Goal: Transaction & Acquisition: Register for event/course

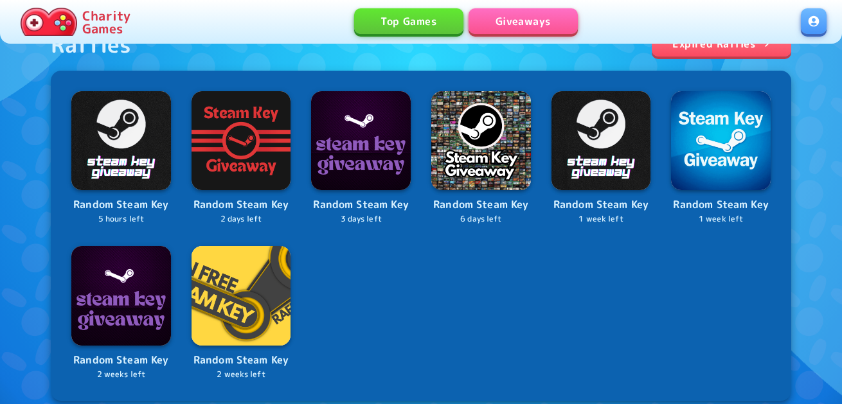
scroll to position [578, 0]
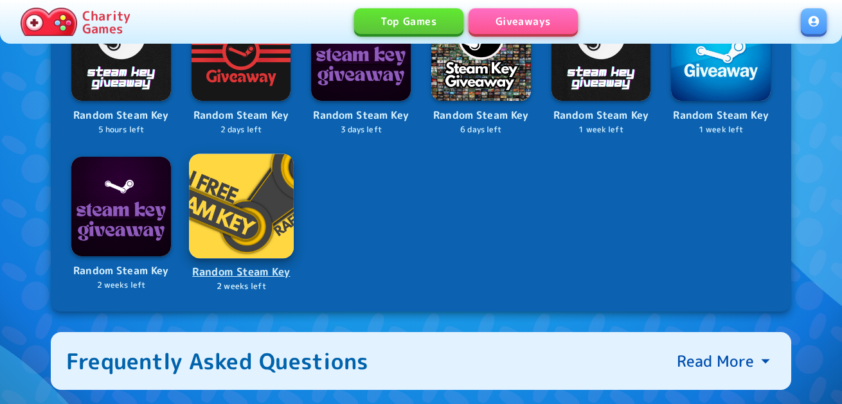
click at [235, 221] on img at bounding box center [241, 206] width 104 height 104
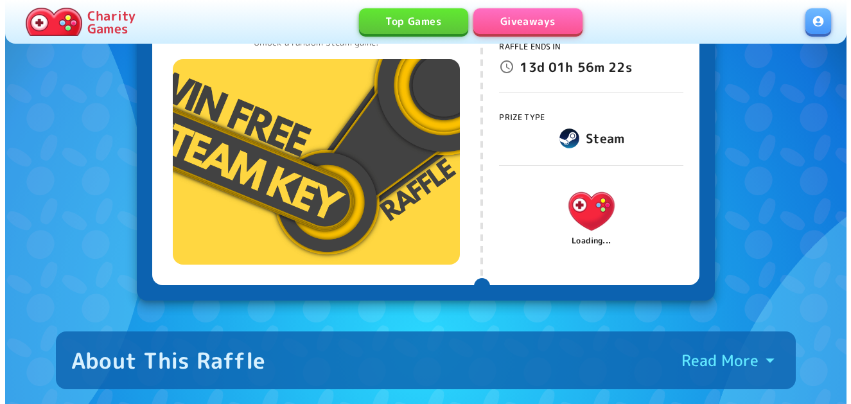
scroll to position [129, 0]
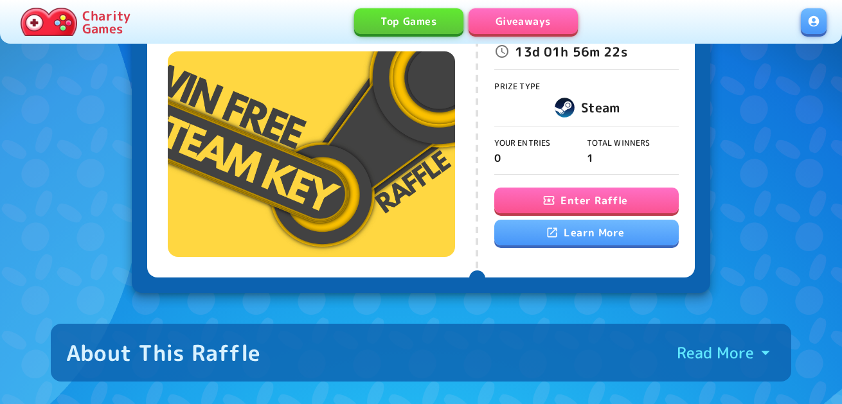
click at [535, 202] on button "Enter Raffle" at bounding box center [586, 201] width 184 height 26
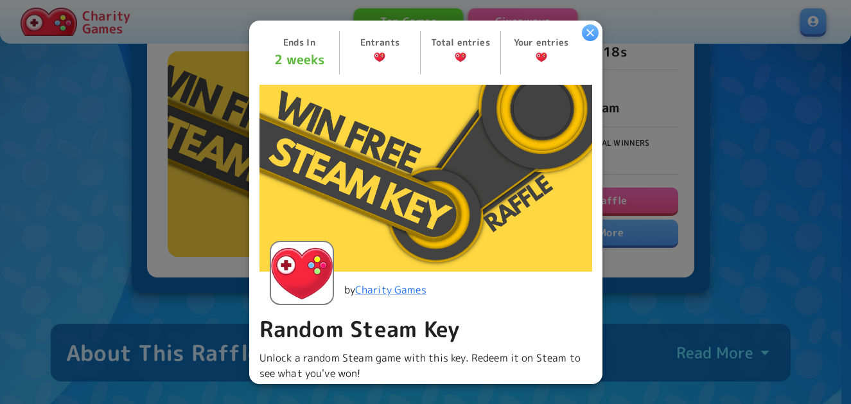
scroll to position [321, 0]
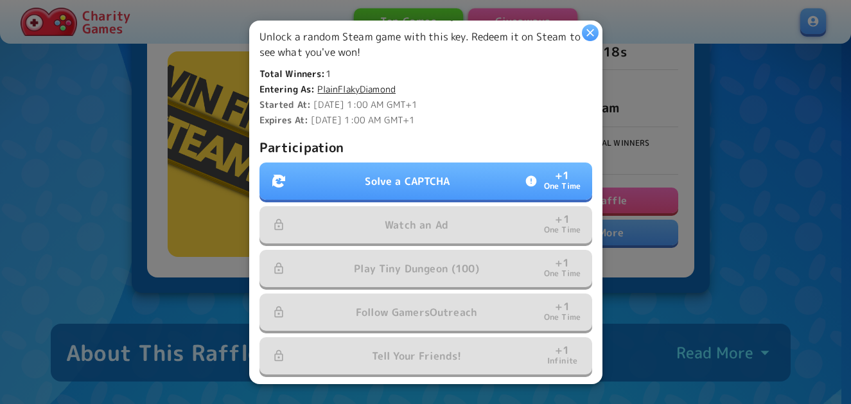
click at [380, 166] on button "Solve a CAPTCHA + 1 One Time" at bounding box center [426, 181] width 333 height 37
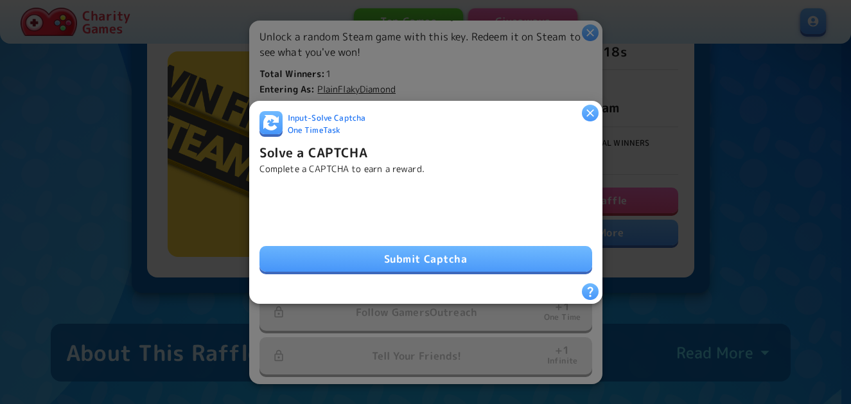
click at [319, 246] on button "Submit Captcha" at bounding box center [426, 259] width 333 height 26
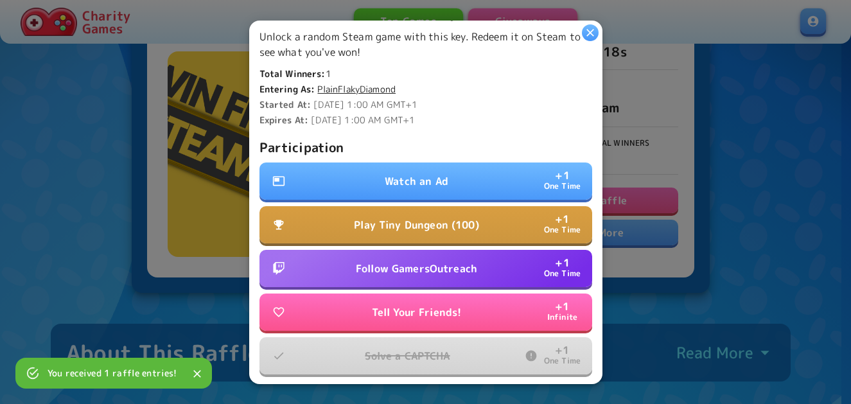
click at [316, 187] on button "Watch an Ad + 1 One Time" at bounding box center [426, 181] width 333 height 37
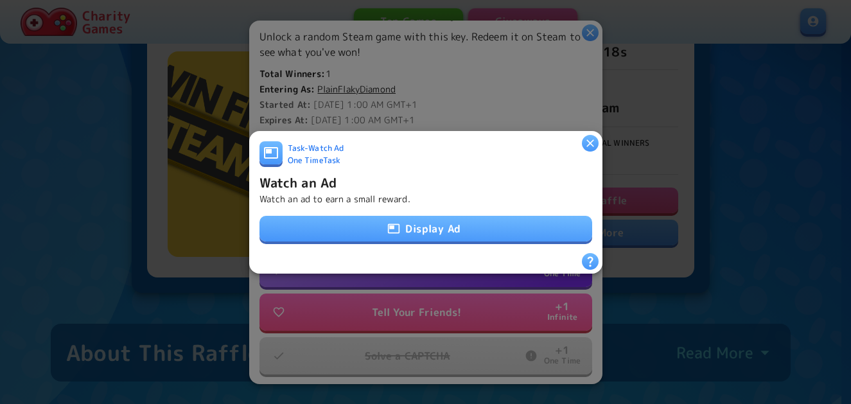
click at [334, 216] on button "Display Ad" at bounding box center [426, 229] width 333 height 26
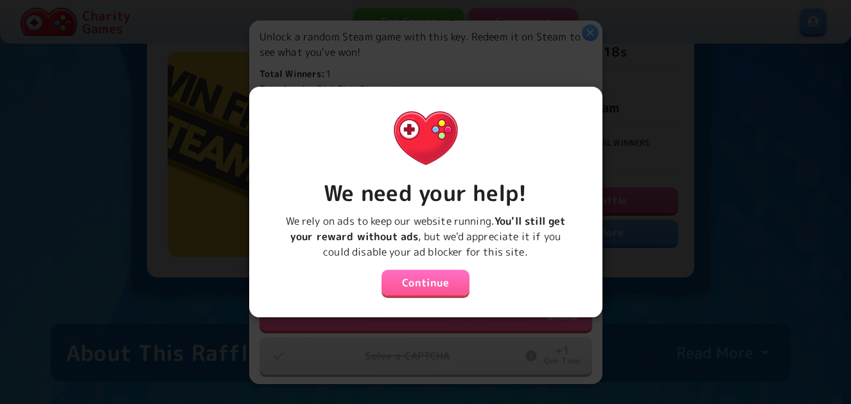
click at [413, 272] on button "Continue" at bounding box center [426, 283] width 89 height 26
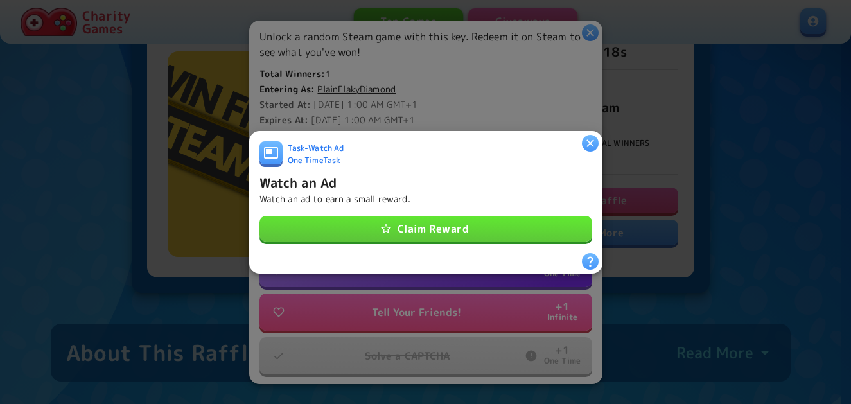
click at [396, 222] on button "Claim Reward" at bounding box center [426, 229] width 333 height 26
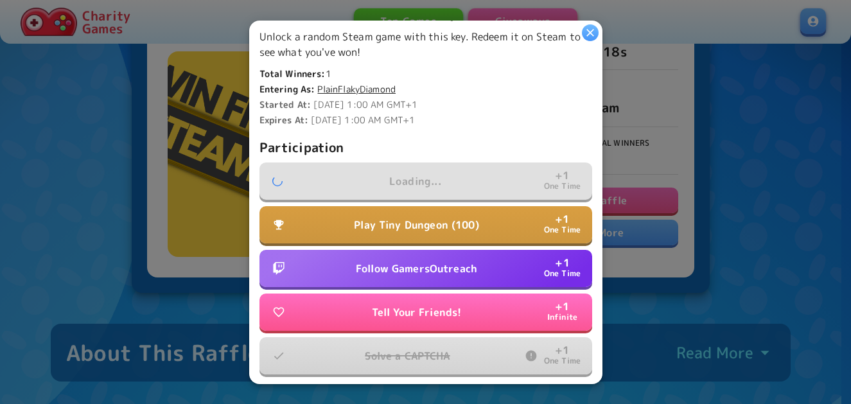
click at [377, 263] on p "Follow GamersOutreach" at bounding box center [416, 268] width 121 height 15
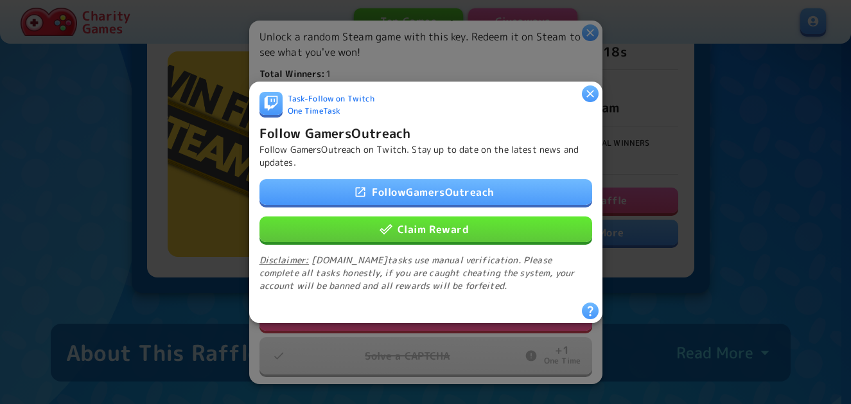
click at [384, 224] on icon "button" at bounding box center [386, 228] width 13 height 13
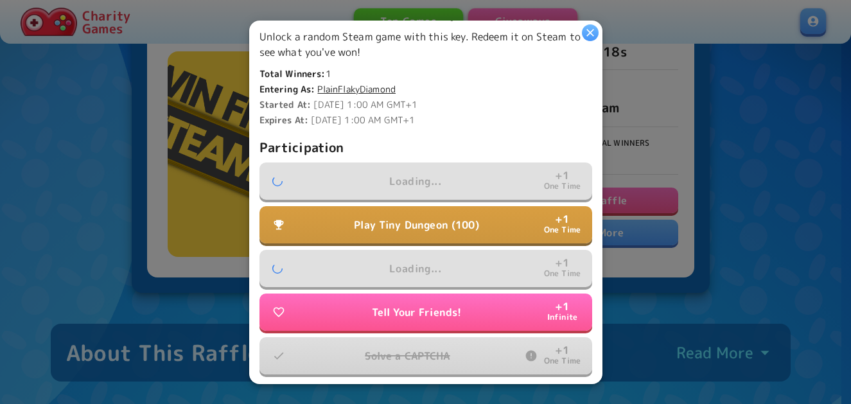
click at [384, 224] on p "Play Tiny Dungeon (100)" at bounding box center [416, 224] width 125 height 15
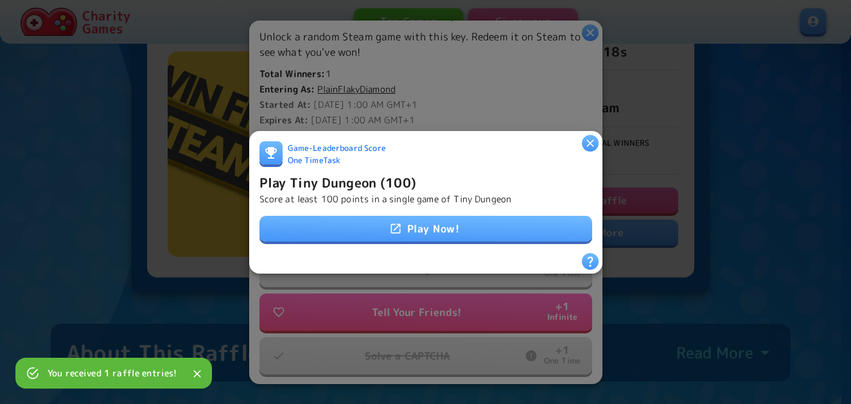
click at [389, 222] on icon at bounding box center [395, 228] width 13 height 13
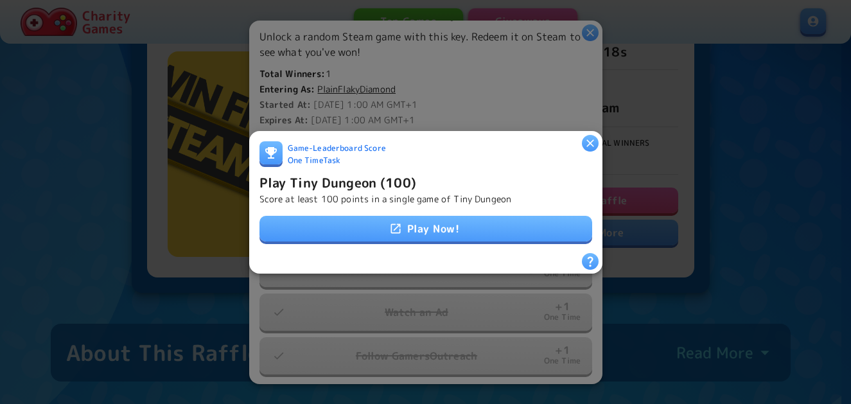
click at [365, 177] on h6 "Play Tiny Dungeon (100)" at bounding box center [338, 182] width 157 height 21
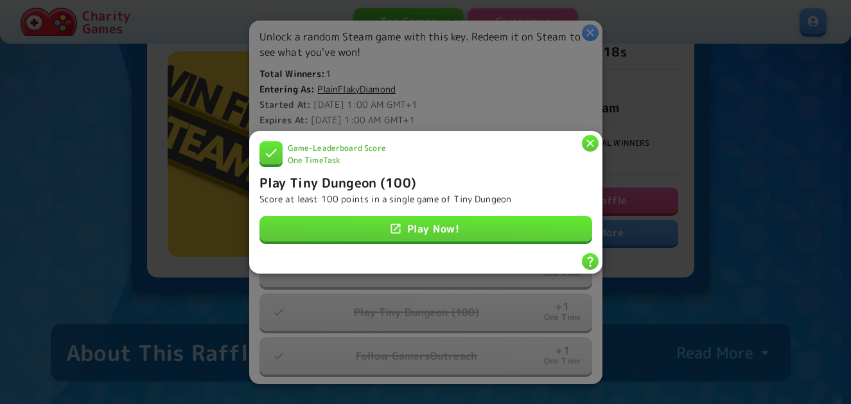
click at [588, 141] on icon "button" at bounding box center [590, 142] width 13 height 13
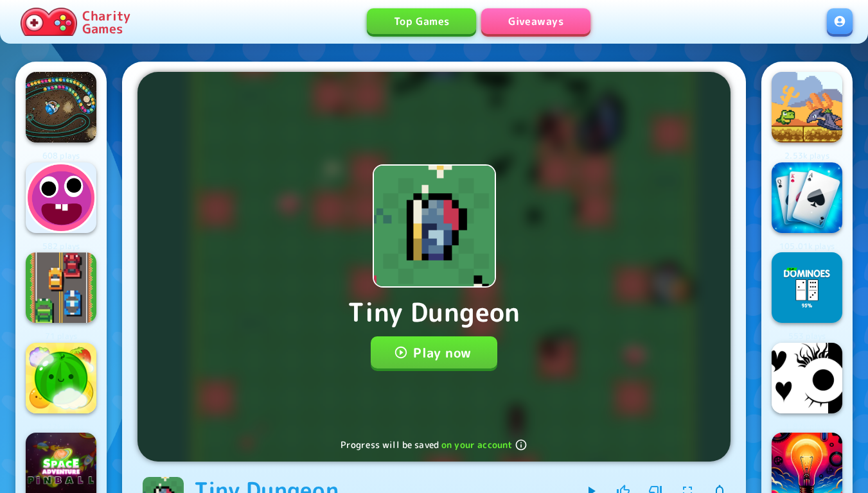
click at [410, 357] on button "Play now" at bounding box center [434, 353] width 127 height 32
